Goal: Task Accomplishment & Management: Manage account settings

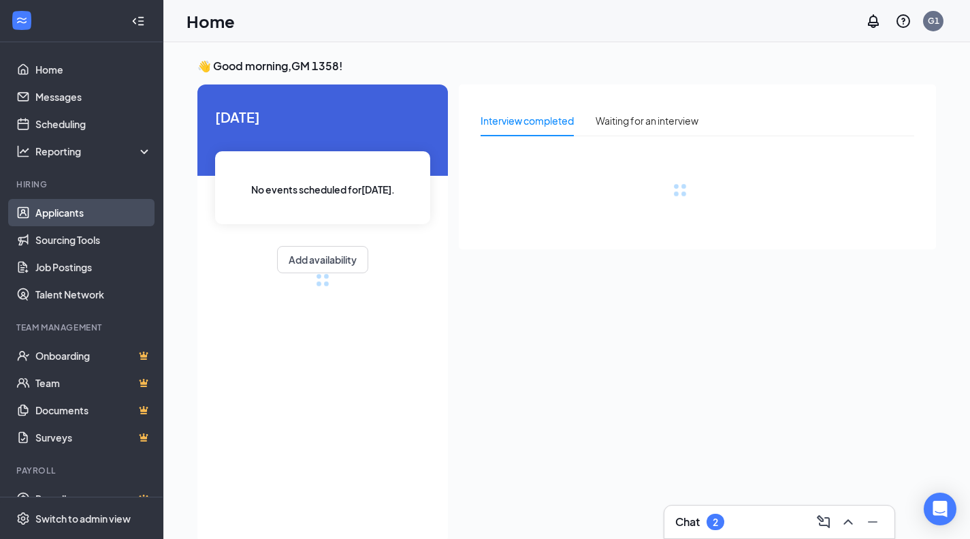
click at [57, 210] on link "Applicants" at bounding box center [93, 212] width 116 height 27
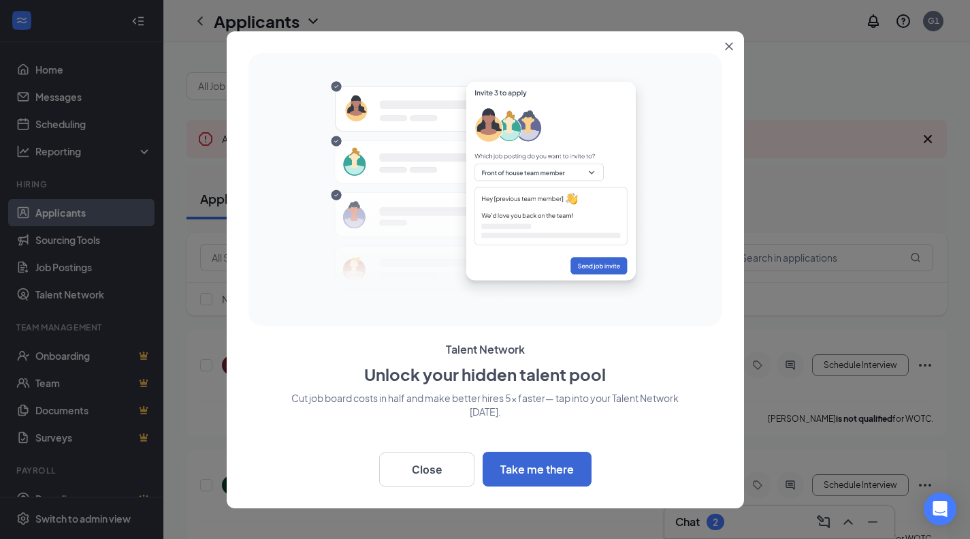
click at [728, 42] on icon "Close" at bounding box center [729, 46] width 8 height 8
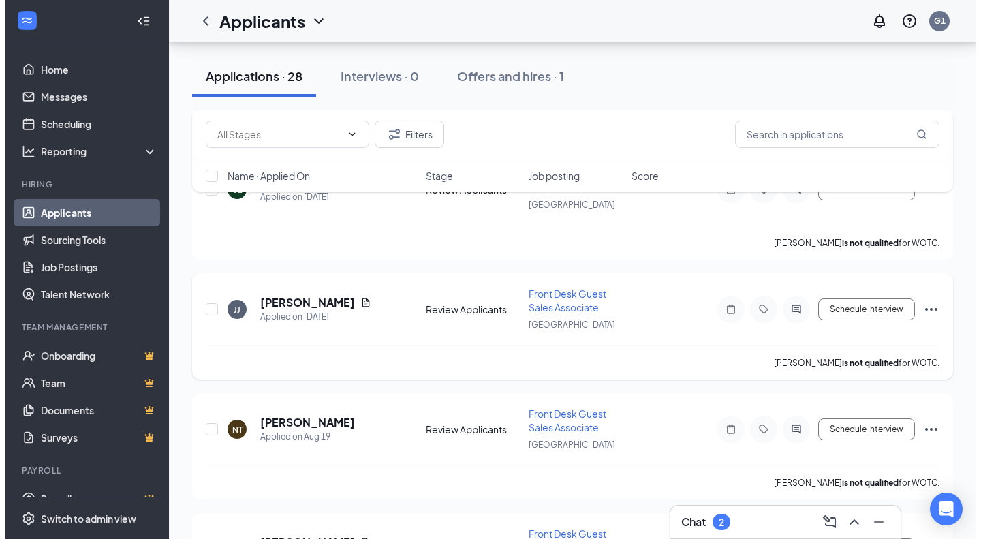
scroll to position [341, 0]
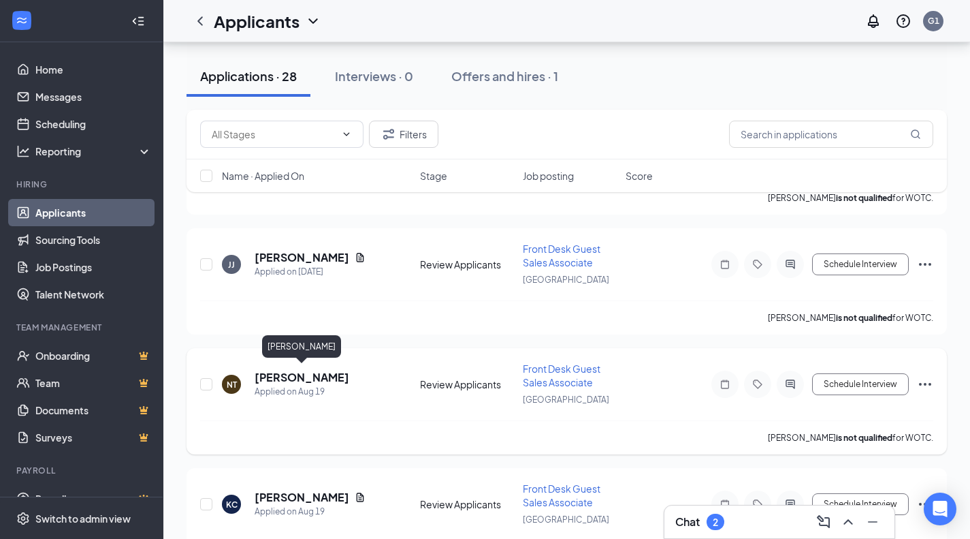
click at [296, 373] on h5 "[PERSON_NAME]" at bounding box center [302, 377] width 95 height 15
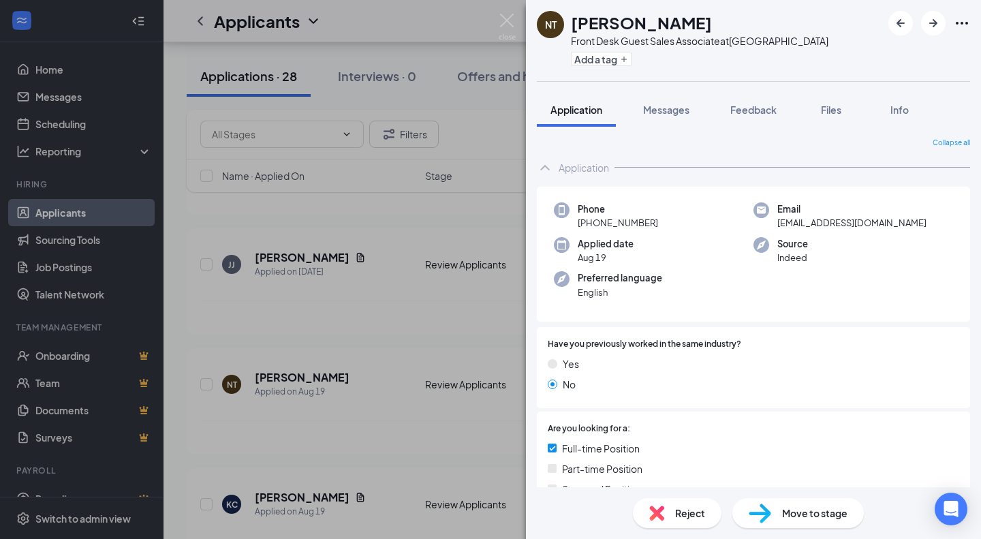
click at [361, 411] on div "NT [PERSON_NAME] Front Desk Guest Sales Associate at [GEOGRAPHIC_DATA] Add a ta…" at bounding box center [490, 269] width 981 height 539
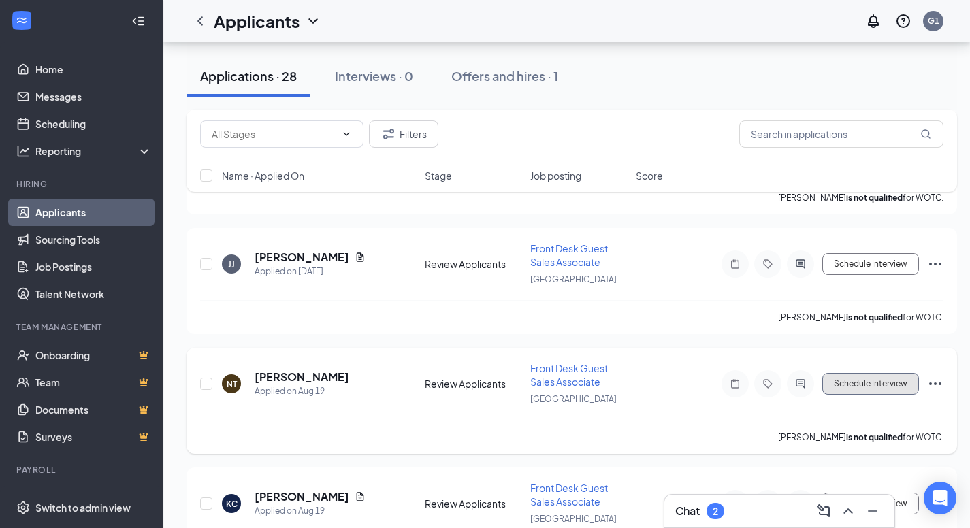
click at [870, 377] on button "Schedule Interview" at bounding box center [871, 384] width 97 height 22
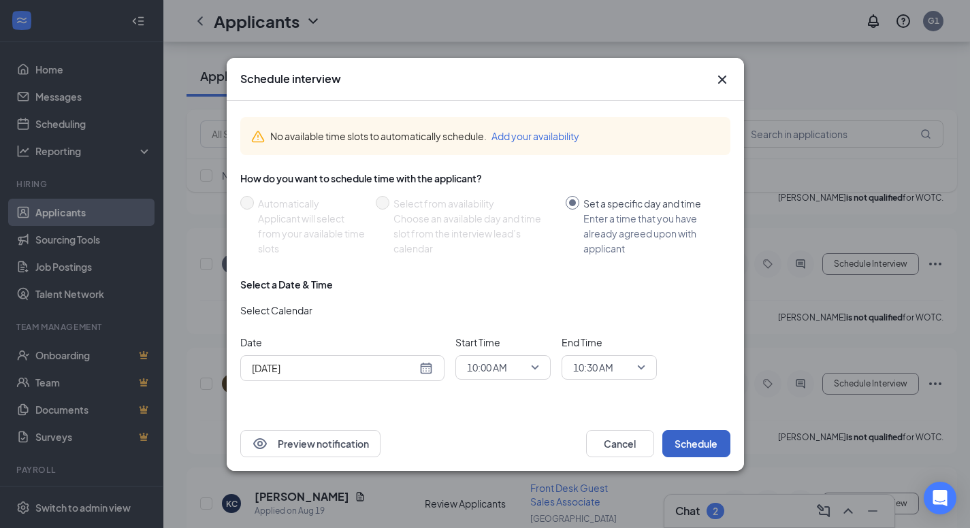
click at [703, 441] on button "Schedule" at bounding box center [697, 443] width 68 height 27
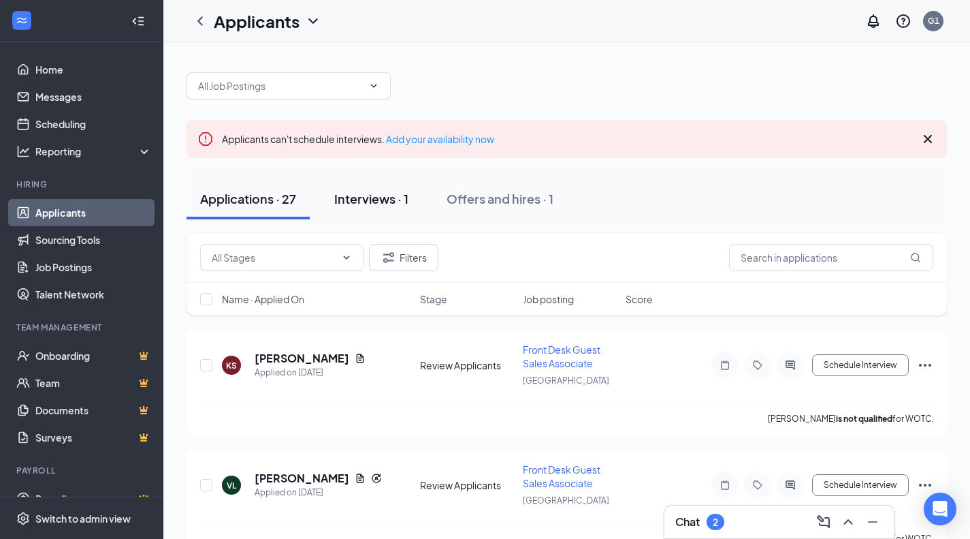
click at [370, 196] on div "Interviews · 1" at bounding box center [371, 198] width 74 height 17
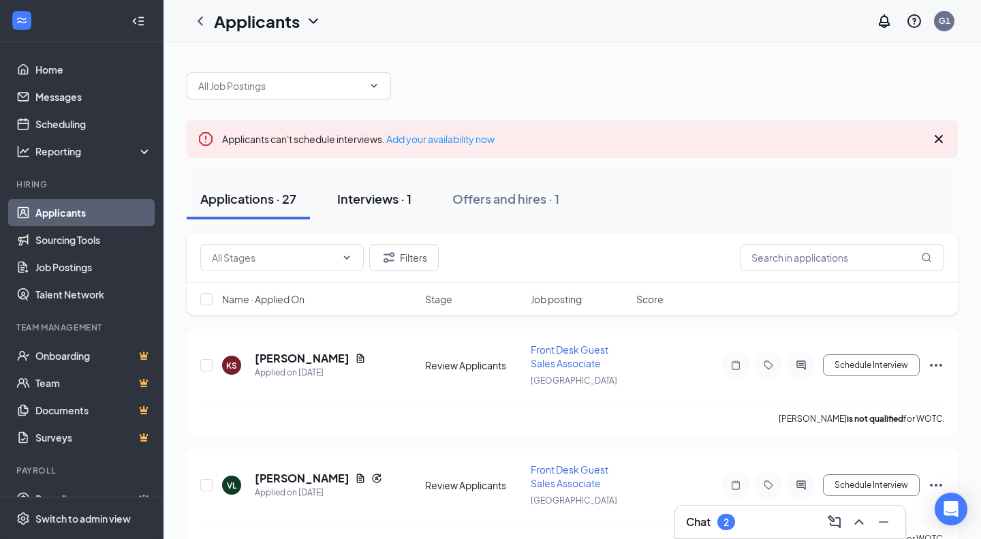
click at [370, 196] on div "Interviews · 1" at bounding box center [374, 198] width 74 height 17
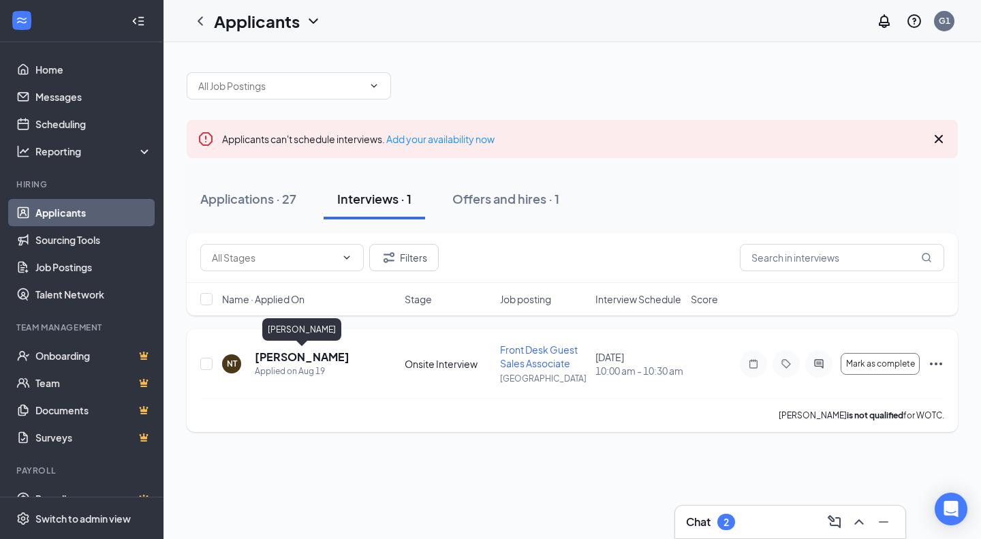
click at [312, 359] on h5 "[PERSON_NAME]" at bounding box center [302, 356] width 95 height 15
